Goal: Task Accomplishment & Management: Manage account settings

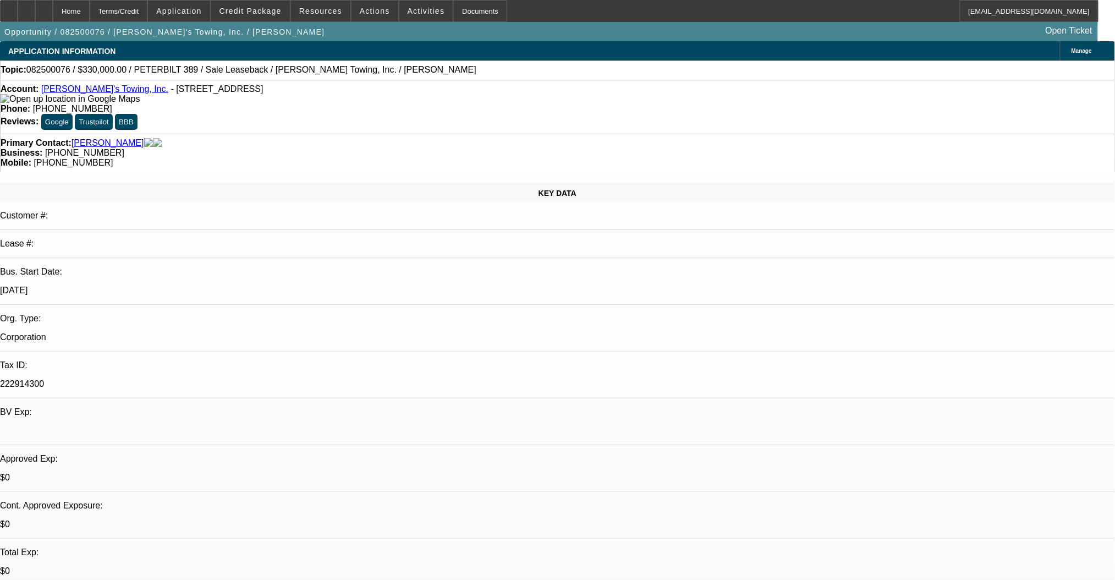
select select "0"
select select "2"
select select "0"
select select "6"
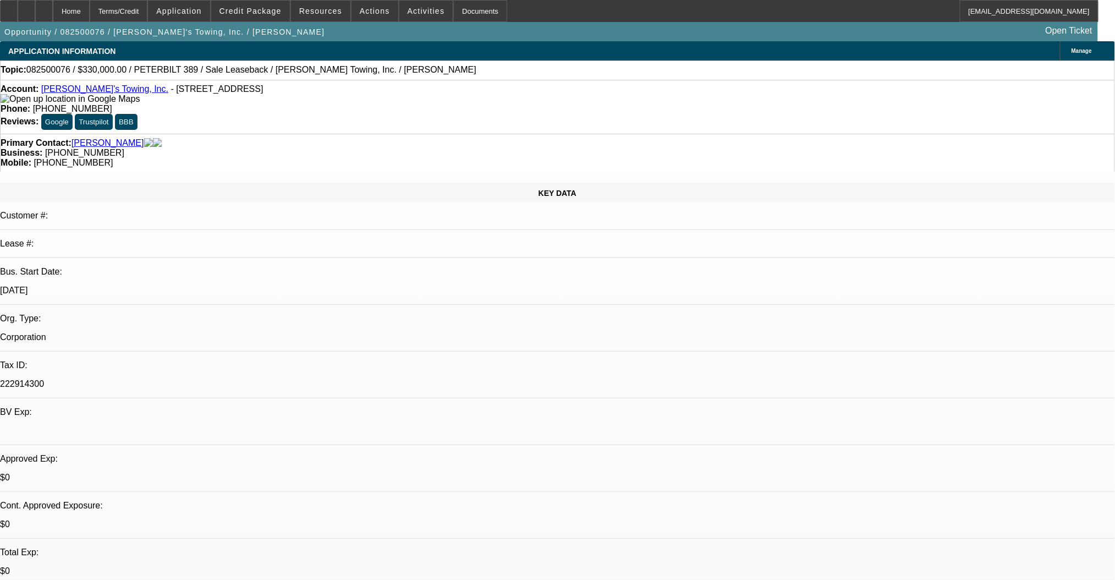
select select "0"
select select "2"
select select "0"
select select "6"
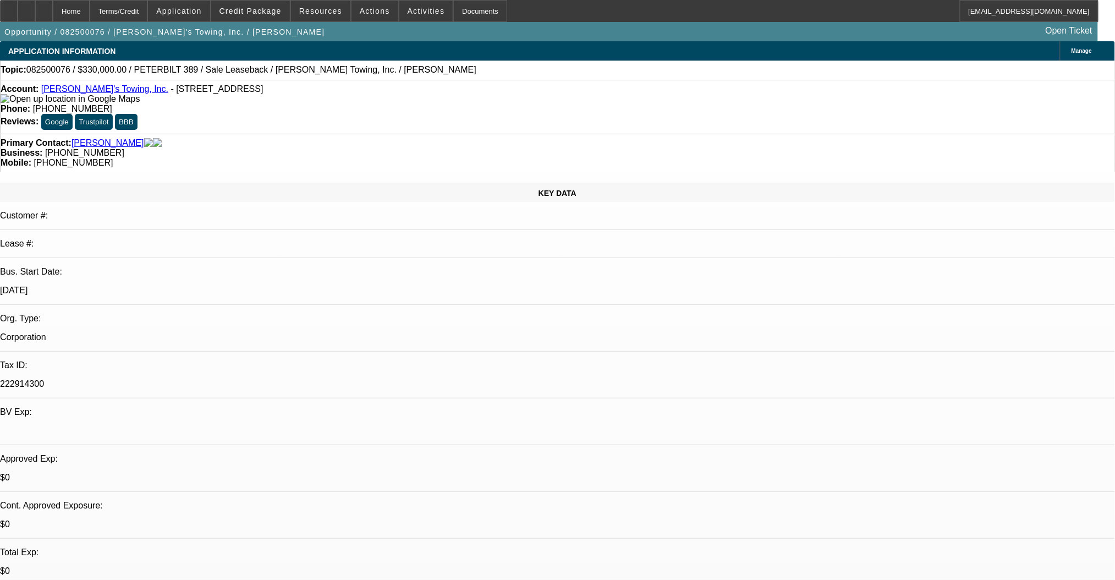
select select "0"
select select "2"
select select "0"
select select "6"
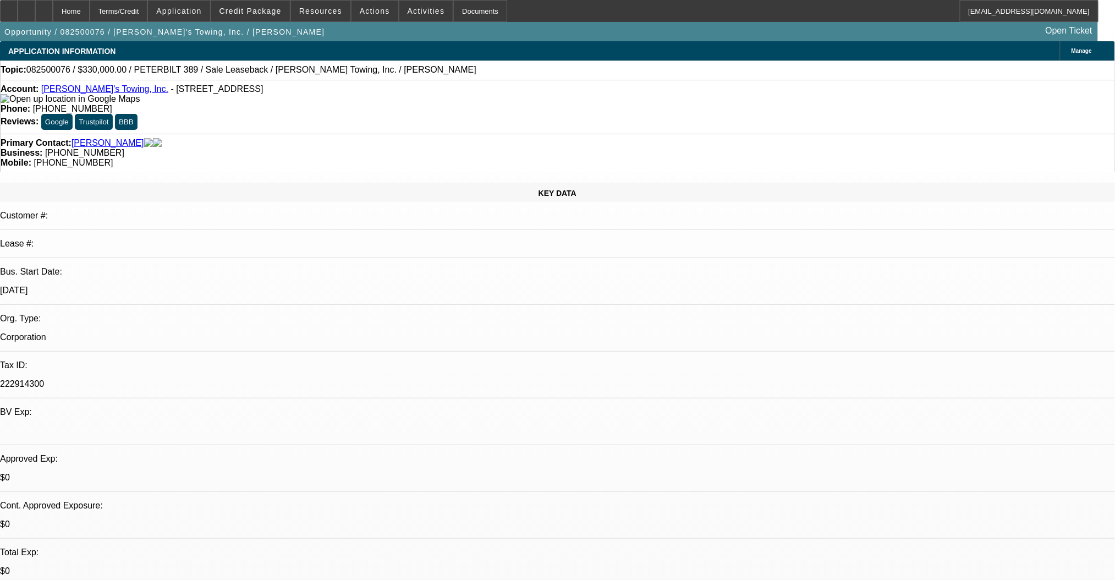
select select "0"
select select "2"
select select "0"
select select "6"
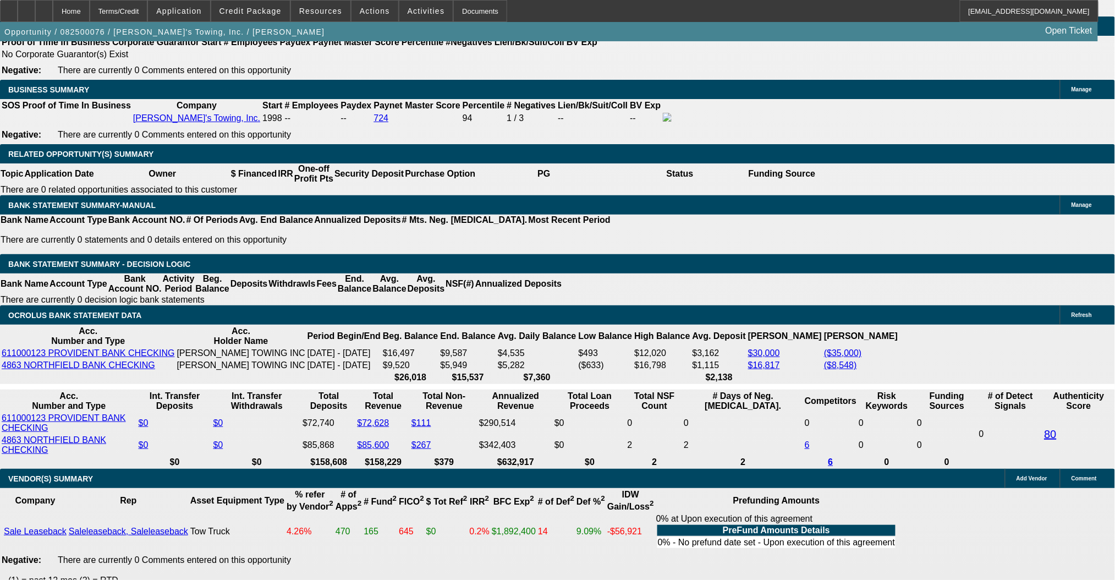
scroll to position [1686, 0]
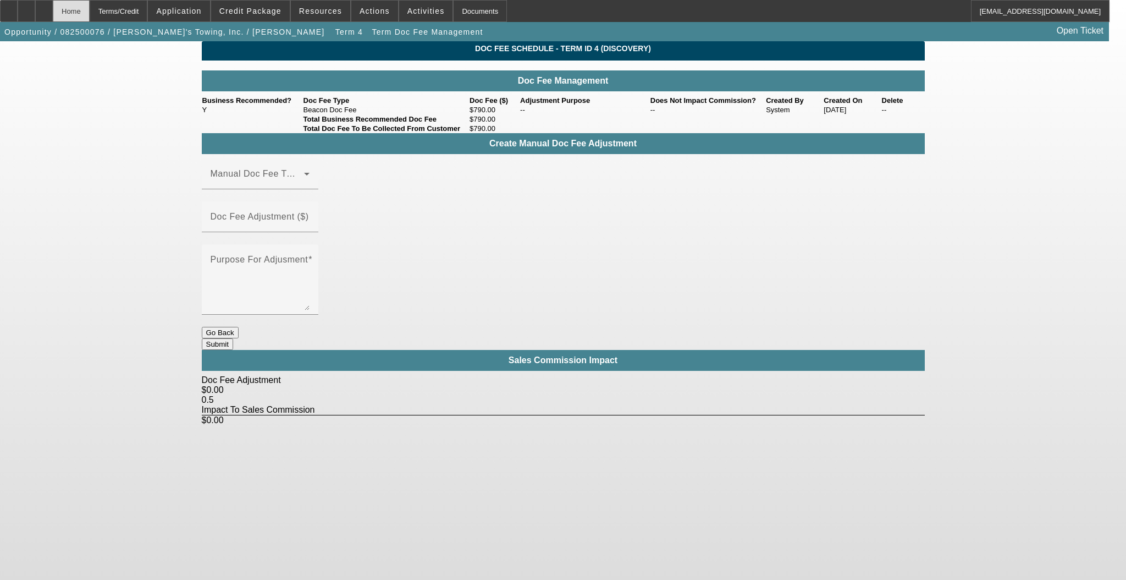
click at [90, 10] on div "Home" at bounding box center [71, 11] width 37 height 22
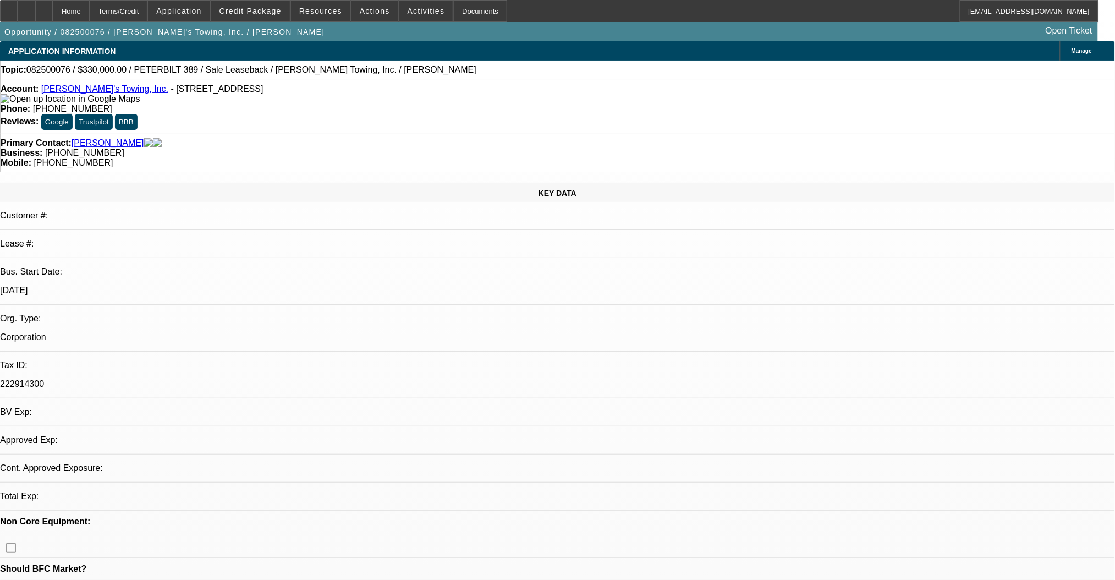
select select "0"
select select "2"
select select "0"
select select "6"
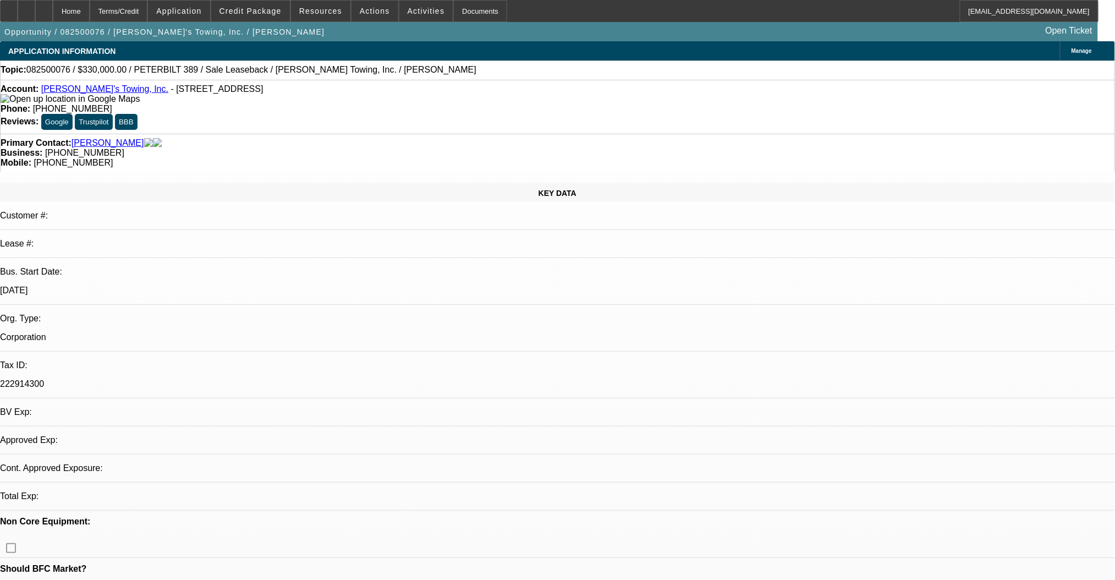
select select "0"
select select "2"
select select "0"
select select "6"
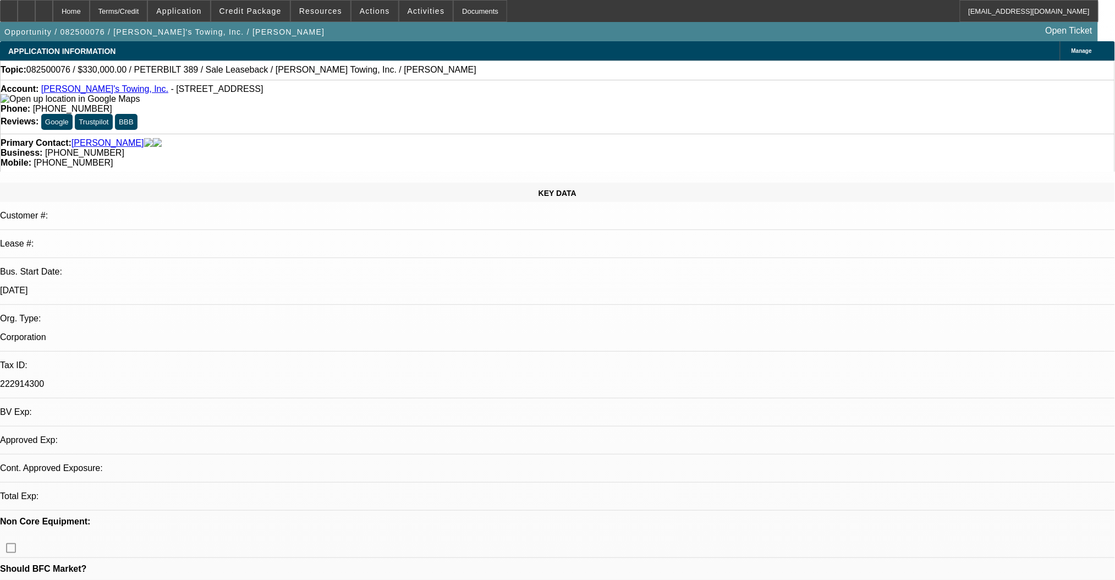
select select "0"
select select "2"
select select "0"
select select "6"
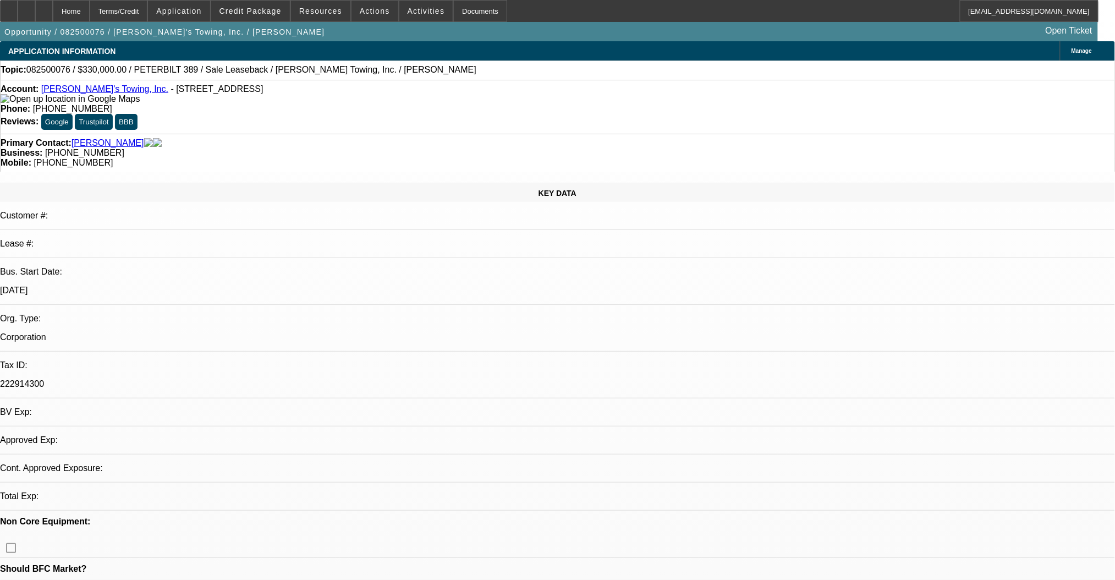
select select "0"
select select "2"
select select "0"
select select "6"
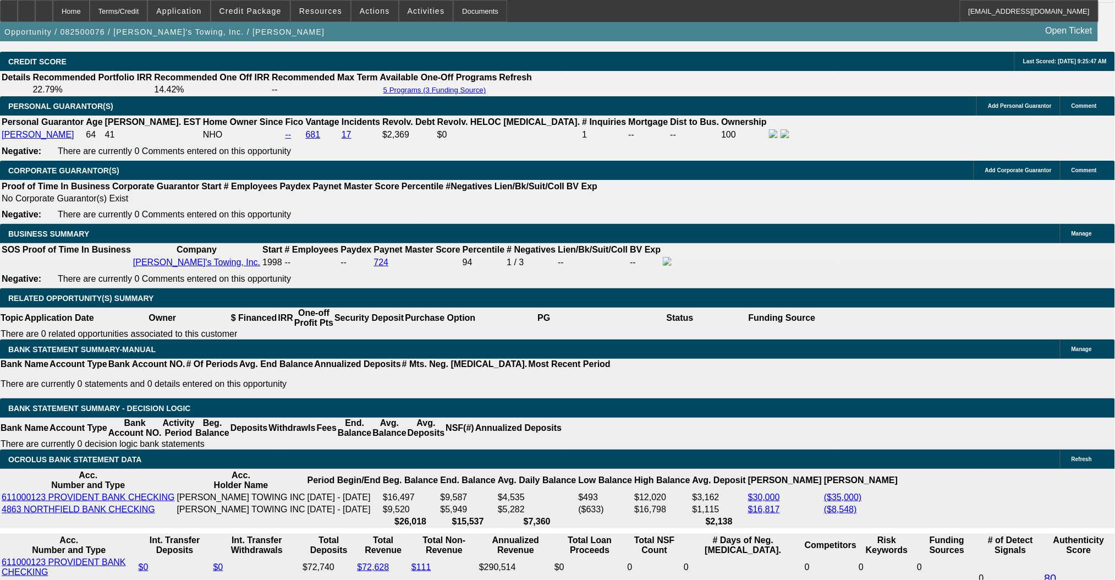
scroll to position [1613, 0]
